Goal: Task Accomplishment & Management: Use online tool/utility

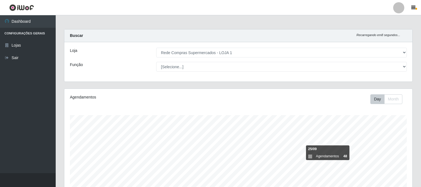
select select "158"
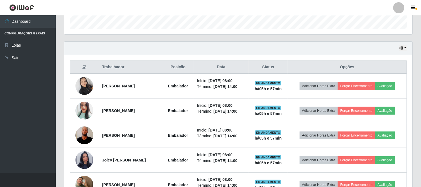
scroll to position [201, 0]
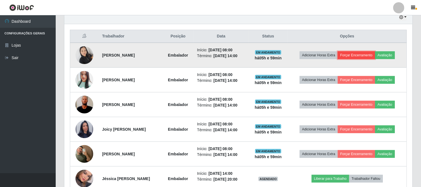
click at [368, 54] on button "Forçar Encerramento" at bounding box center [355, 55] width 37 height 8
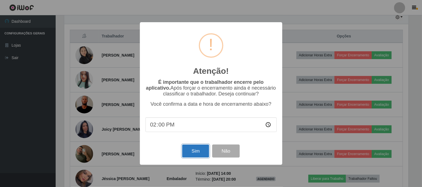
click at [199, 155] on button "Sim" at bounding box center [195, 151] width 27 height 13
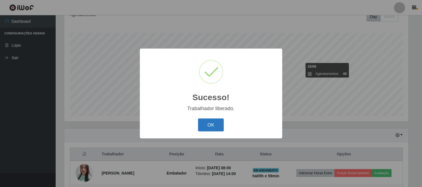
click at [212, 123] on button "OK" at bounding box center [211, 125] width 26 height 13
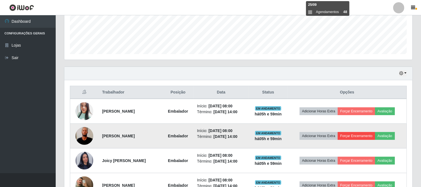
scroll to position [175, 0]
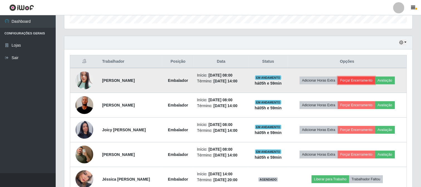
click at [363, 79] on button "Forçar Encerramento" at bounding box center [355, 81] width 37 height 8
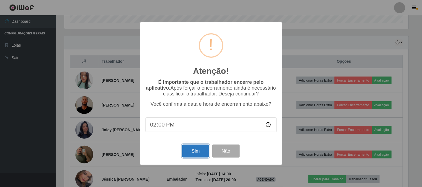
click at [193, 154] on button "Sim" at bounding box center [195, 151] width 27 height 13
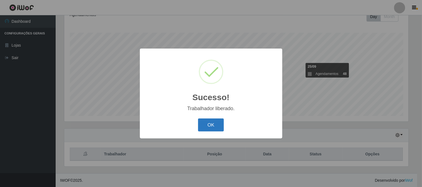
click at [210, 128] on button "OK" at bounding box center [211, 125] width 26 height 13
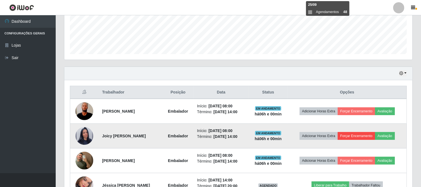
scroll to position [175, 0]
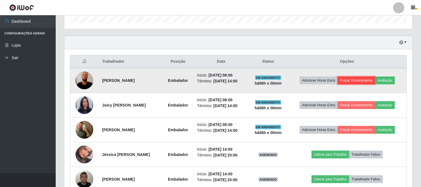
click at [357, 79] on button "Forçar Encerramento" at bounding box center [355, 81] width 37 height 8
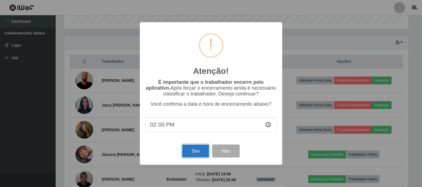
click at [201, 153] on button "Sim" at bounding box center [195, 151] width 27 height 13
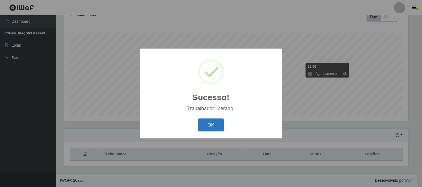
drag, startPoint x: 202, startPoint y: 149, endPoint x: 214, endPoint y: 124, distance: 27.2
click at [214, 124] on button "OK" at bounding box center [211, 125] width 26 height 13
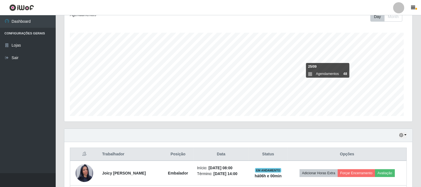
scroll to position [0, 0]
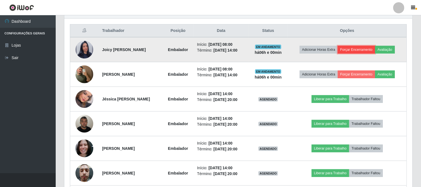
click at [352, 49] on button "Forçar Encerramento" at bounding box center [355, 50] width 37 height 8
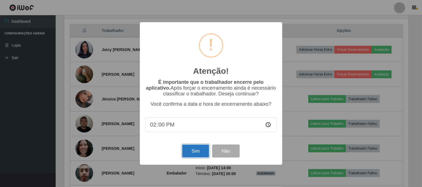
click at [202, 151] on button "Sim" at bounding box center [195, 151] width 27 height 13
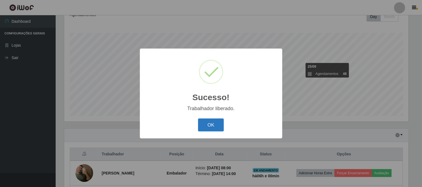
click at [207, 128] on button "OK" at bounding box center [211, 125] width 26 height 13
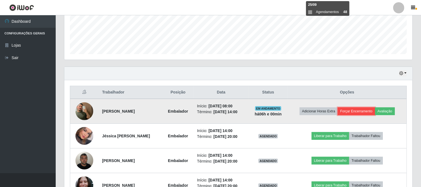
click at [350, 110] on button "Forçar Encerramento" at bounding box center [355, 112] width 37 height 8
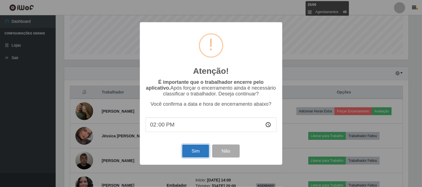
click at [195, 150] on button "Sim" at bounding box center [195, 151] width 27 height 13
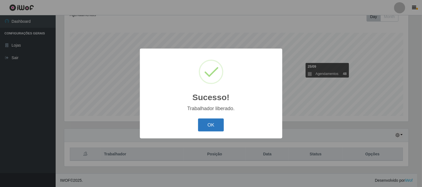
click at [216, 127] on button "OK" at bounding box center [211, 125] width 26 height 13
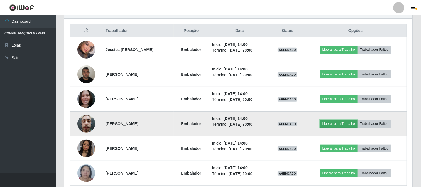
click at [339, 120] on button "Liberar para Trabalho" at bounding box center [339, 124] width 38 height 8
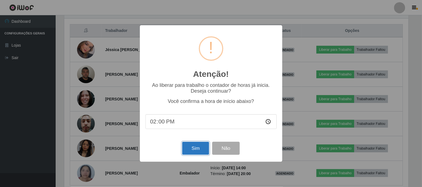
click at [198, 148] on button "Sim" at bounding box center [195, 148] width 27 height 13
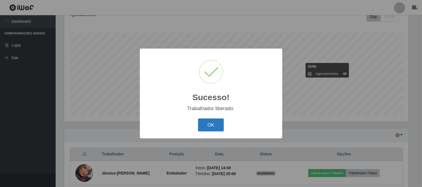
click at [211, 126] on button "OK" at bounding box center [211, 125] width 26 height 13
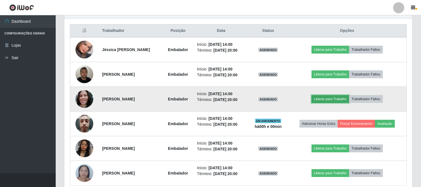
click at [332, 98] on button "Liberar para Trabalho" at bounding box center [330, 99] width 38 height 8
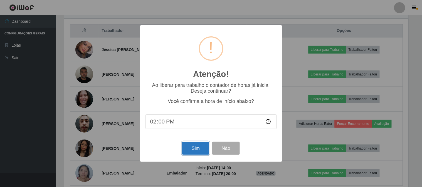
click at [200, 149] on button "Sim" at bounding box center [195, 148] width 27 height 13
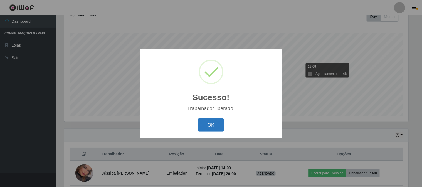
click at [220, 126] on button "OK" at bounding box center [211, 125] width 26 height 13
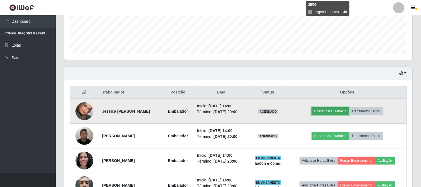
click at [342, 112] on button "Liberar para Trabalho" at bounding box center [330, 112] width 38 height 8
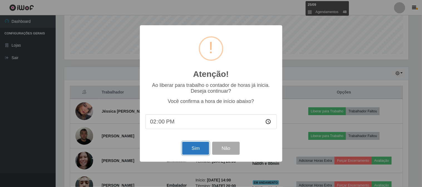
click at [202, 149] on button "Sim" at bounding box center [195, 148] width 27 height 13
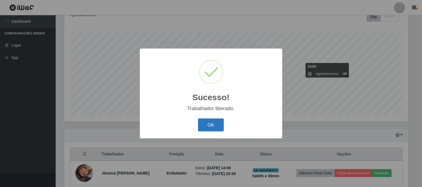
click at [219, 127] on button "OK" at bounding box center [211, 125] width 26 height 13
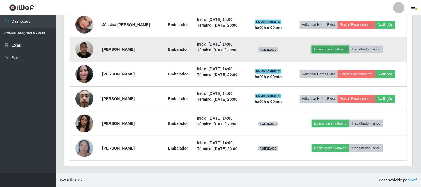
click at [336, 53] on button "Liberar para Trabalho" at bounding box center [330, 50] width 38 height 8
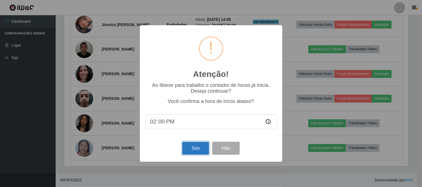
click at [188, 147] on button "Sim" at bounding box center [195, 148] width 27 height 13
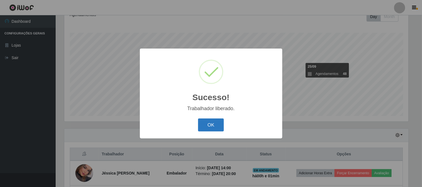
click at [214, 123] on button "OK" at bounding box center [211, 125] width 26 height 13
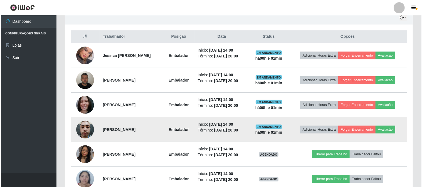
scroll to position [231, 0]
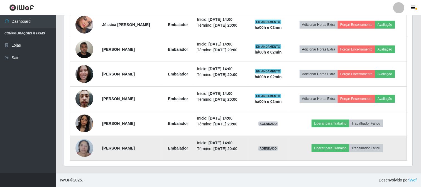
click at [78, 147] on img at bounding box center [84, 149] width 18 height 24
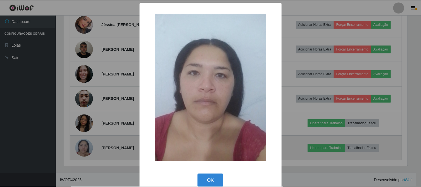
scroll to position [115, 344]
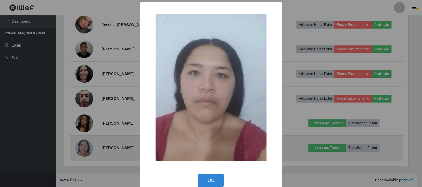
click at [78, 147] on div "× OK Cancel" at bounding box center [211, 93] width 422 height 187
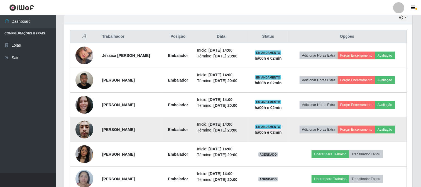
scroll to position [231, 0]
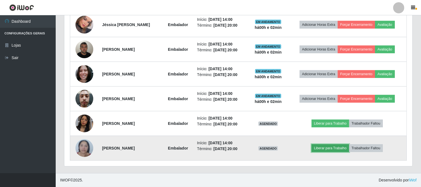
click at [335, 148] on button "Liberar para Trabalho" at bounding box center [330, 149] width 38 height 8
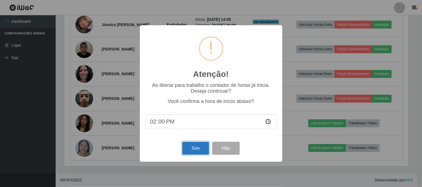
click at [186, 151] on button "Sim" at bounding box center [195, 148] width 27 height 13
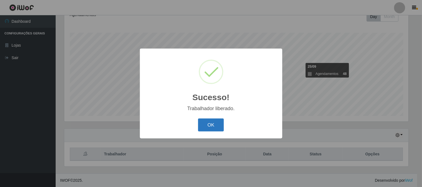
click at [216, 123] on button "OK" at bounding box center [211, 125] width 26 height 13
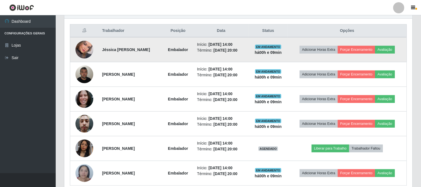
scroll to position [231, 0]
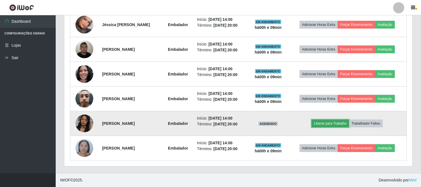
click at [342, 123] on button "Liberar para Trabalho" at bounding box center [330, 124] width 38 height 8
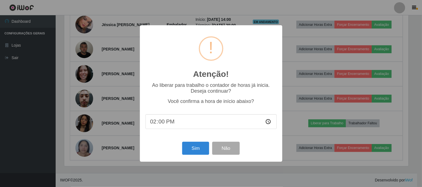
click at [160, 117] on input "14:00" at bounding box center [210, 122] width 131 height 15
click at [175, 123] on input "14:00" at bounding box center [210, 122] width 131 height 15
click at [171, 124] on input "14:00" at bounding box center [210, 122] width 131 height 15
click at [163, 124] on input "14:00" at bounding box center [210, 122] width 131 height 15
type input "14:10"
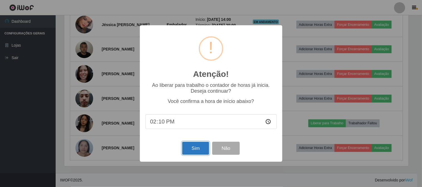
click at [198, 152] on button "Sim" at bounding box center [195, 148] width 27 height 13
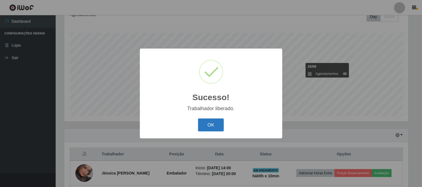
click at [204, 124] on button "OK" at bounding box center [211, 125] width 26 height 13
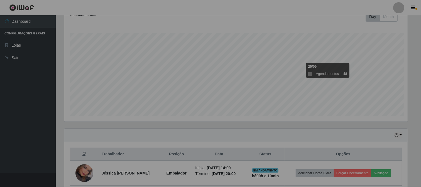
scroll to position [115, 348]
